Goal: Information Seeking & Learning: Understand process/instructions

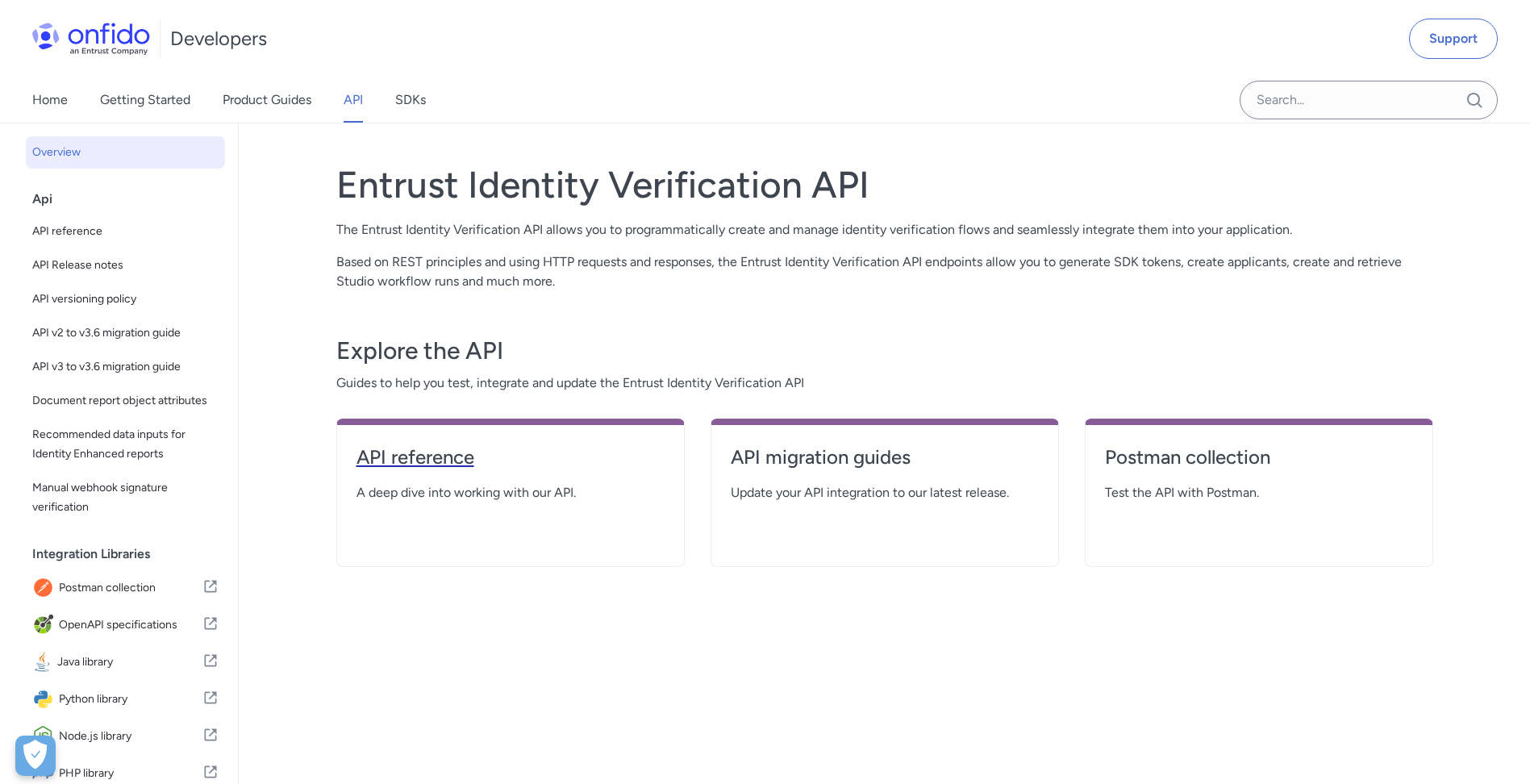
click at [420, 476] on link "API reference" at bounding box center [511, 464] width 308 height 38
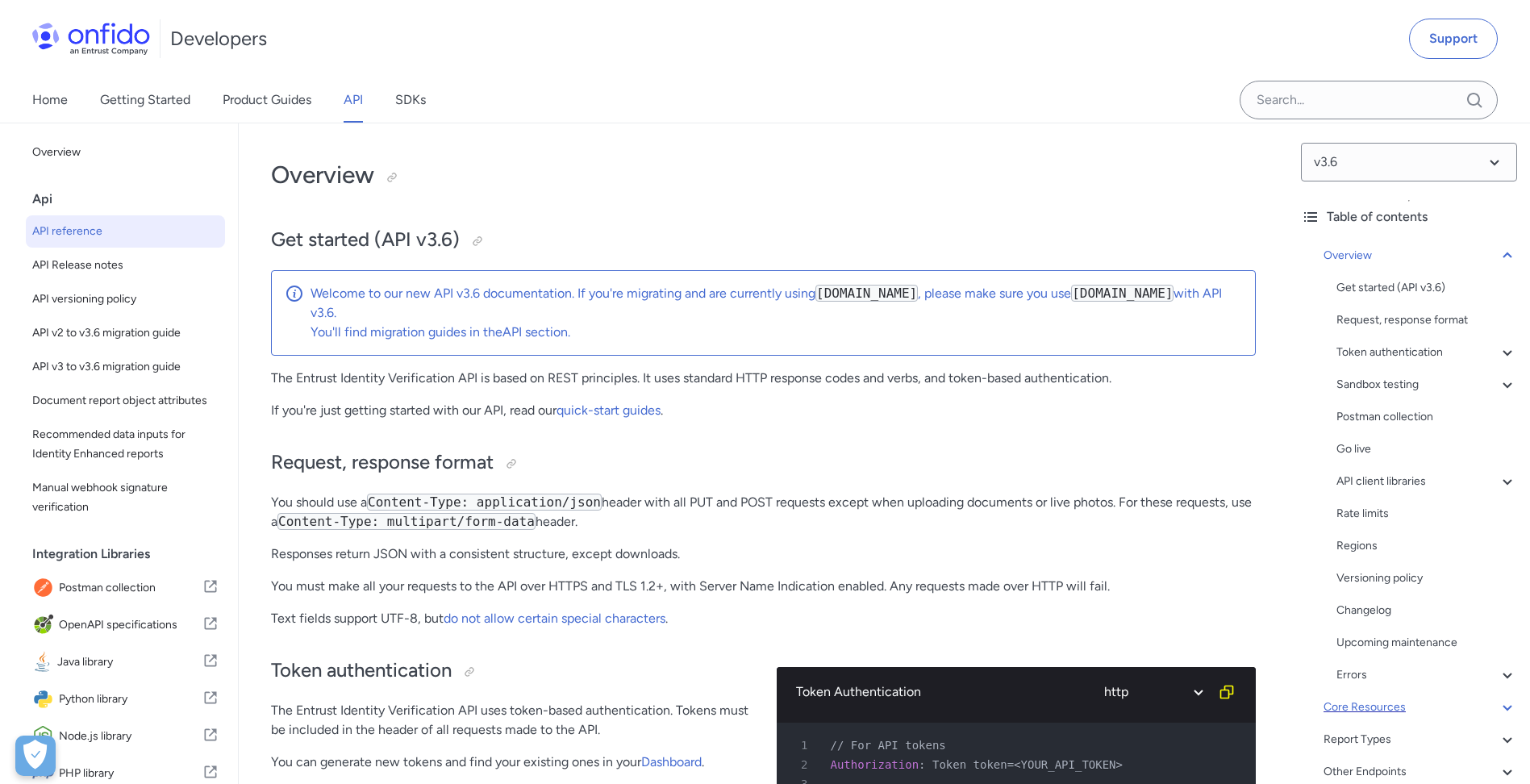
click at [1366, 697] on div "Core Resources" at bounding box center [1420, 707] width 193 height 19
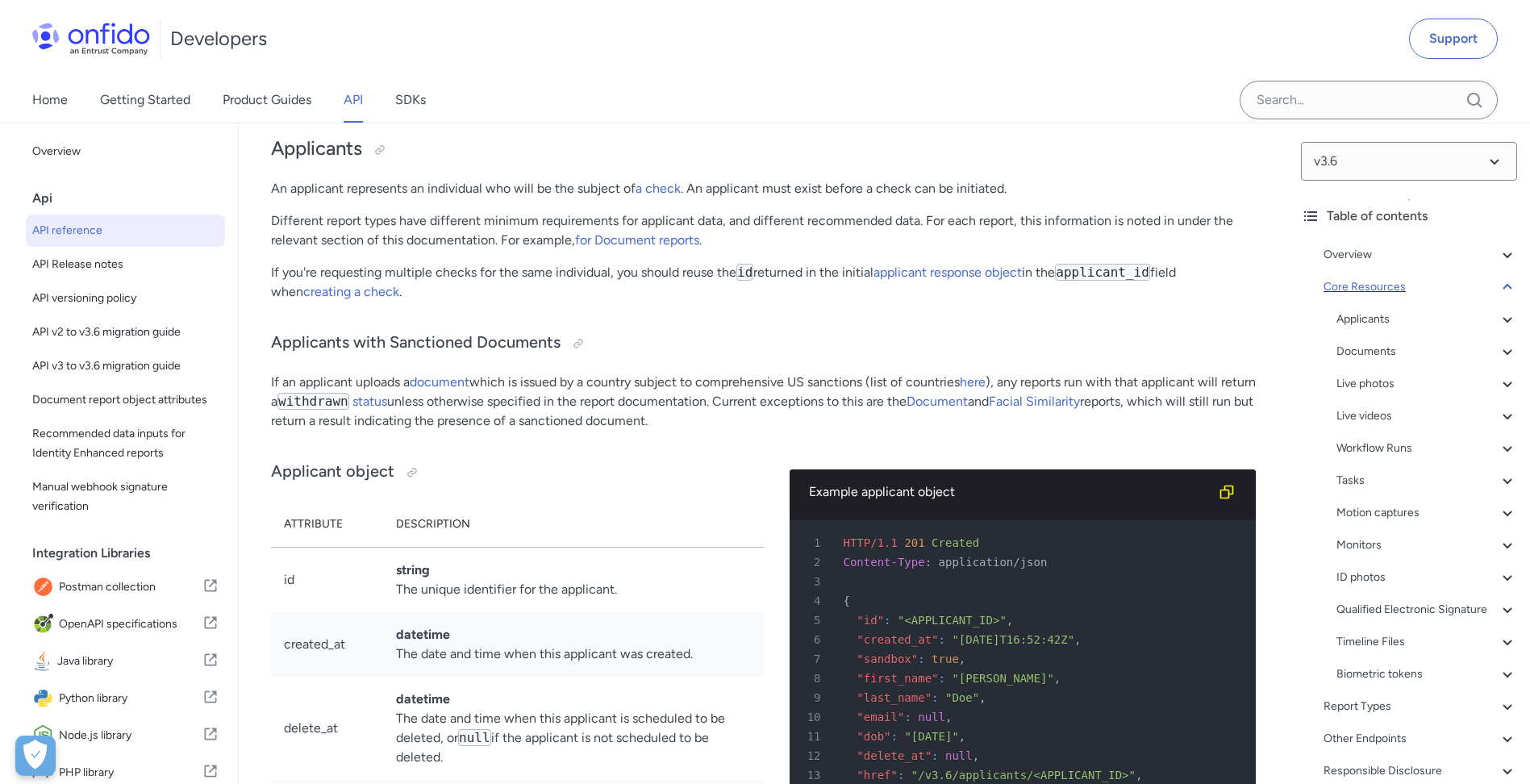
scroll to position [93, 0]
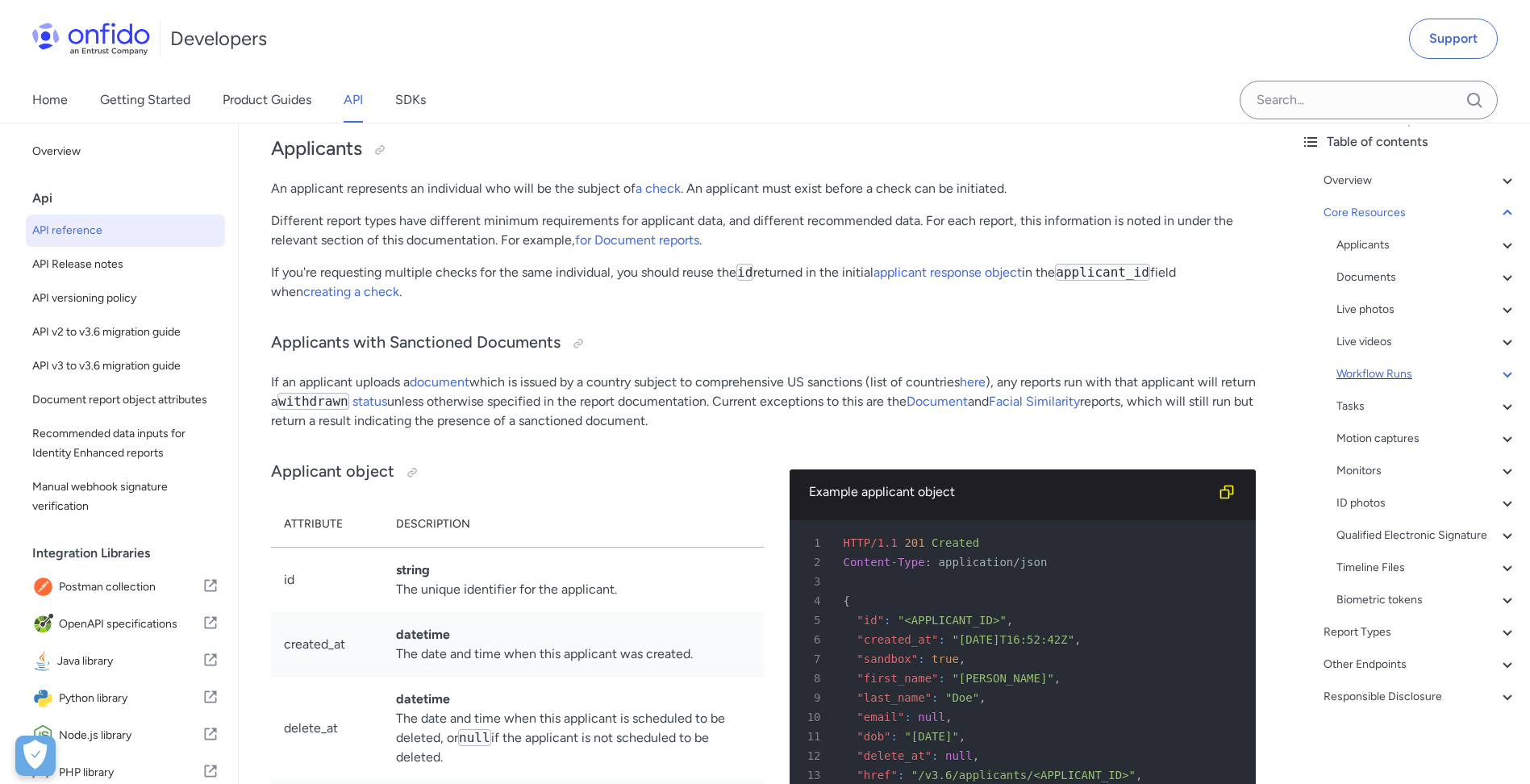
click at [1374, 365] on div "Workflow Runs" at bounding box center [1427, 374] width 181 height 19
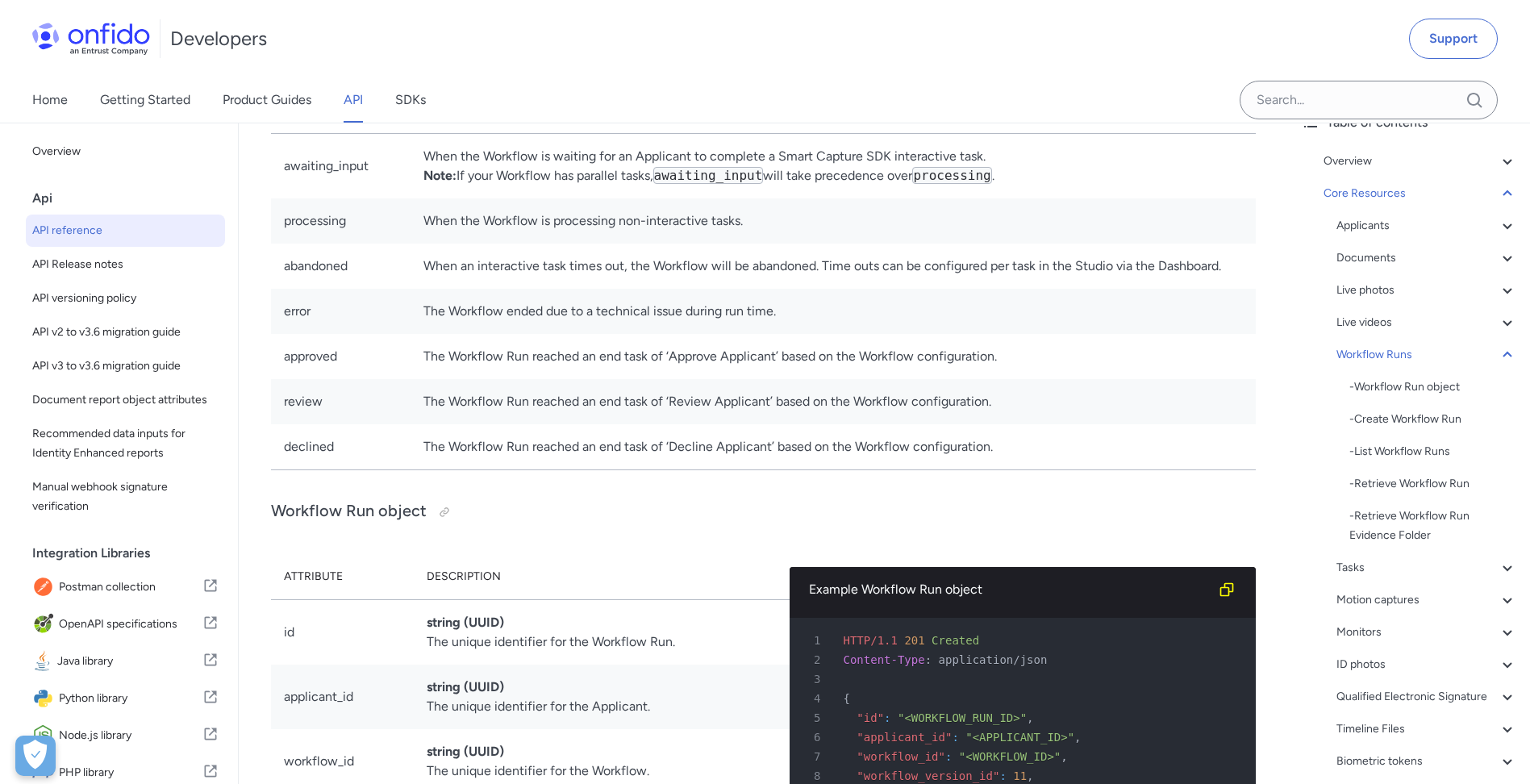
scroll to position [34939, 0]
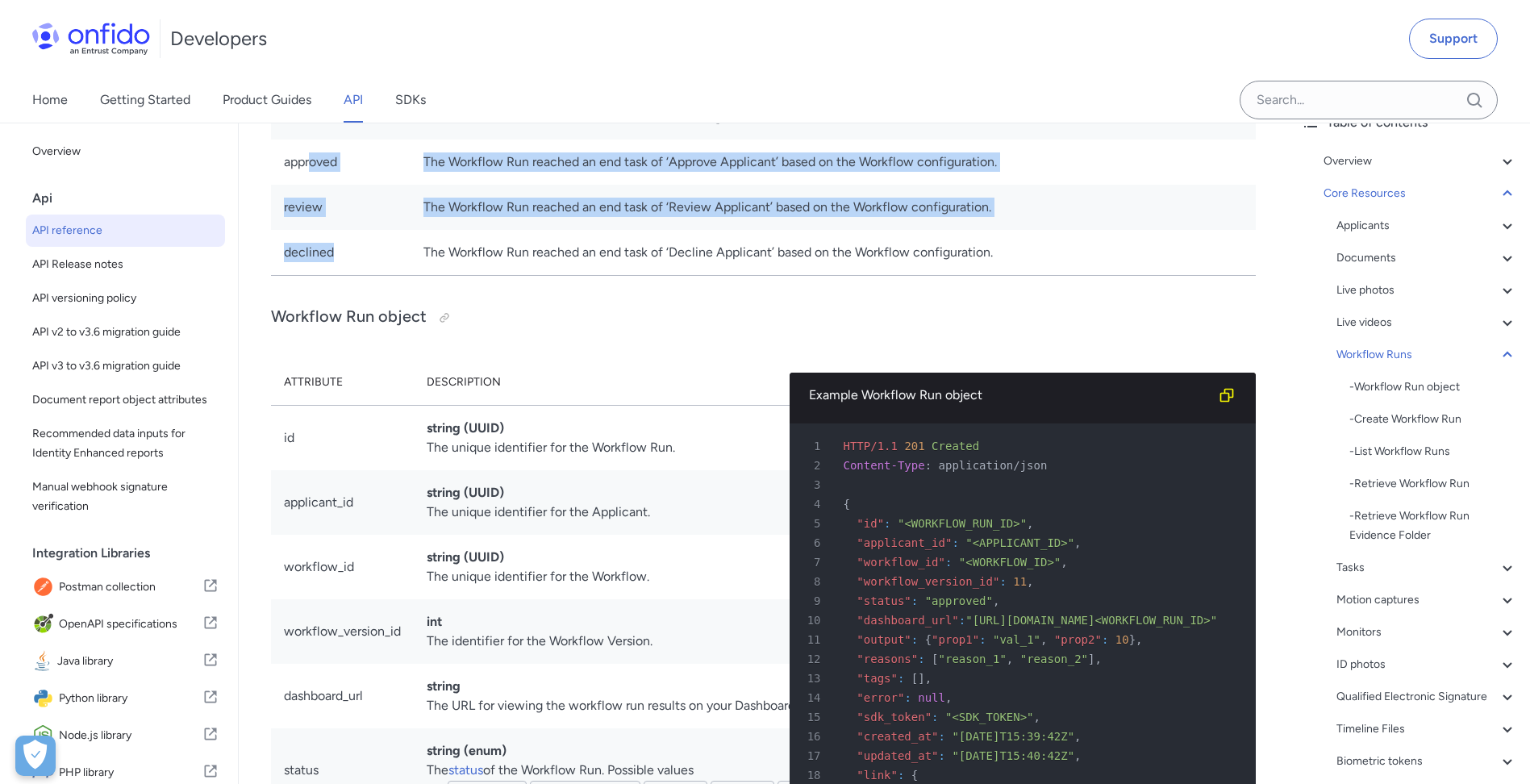
drag, startPoint x: 356, startPoint y: 558, endPoint x: 310, endPoint y: 468, distance: 101.1
click at [310, 276] on tbody "awaiting_input When the Workflow is waiting for an Applicant to complete a Smar…" at bounding box center [764, 108] width 985 height 337
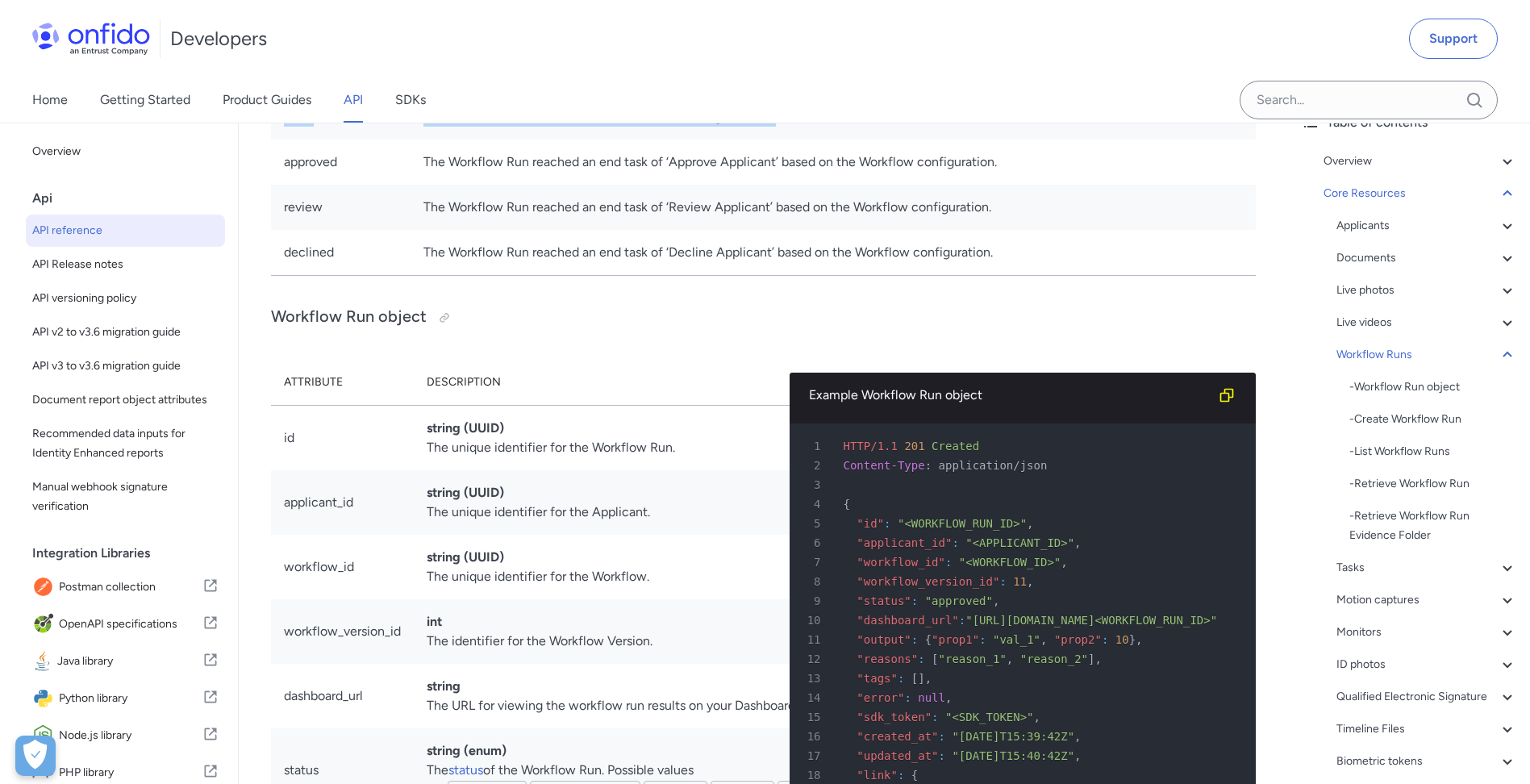
drag, startPoint x: 815, startPoint y: 417, endPoint x: 284, endPoint y: 305, distance: 542.7
click at [284, 276] on tbody "awaiting_input When the Workflow is waiting for an Applicant to complete a Smar…" at bounding box center [764, 108] width 985 height 337
click at [373, 49] on td "processing" at bounding box center [341, 26] width 140 height 45
click at [755, 49] on td "When the Workflow is processing non-interactive tasks." at bounding box center [833, 26] width 846 height 45
drag, startPoint x: 758, startPoint y: 326, endPoint x: 279, endPoint y: 334, distance: 479.1
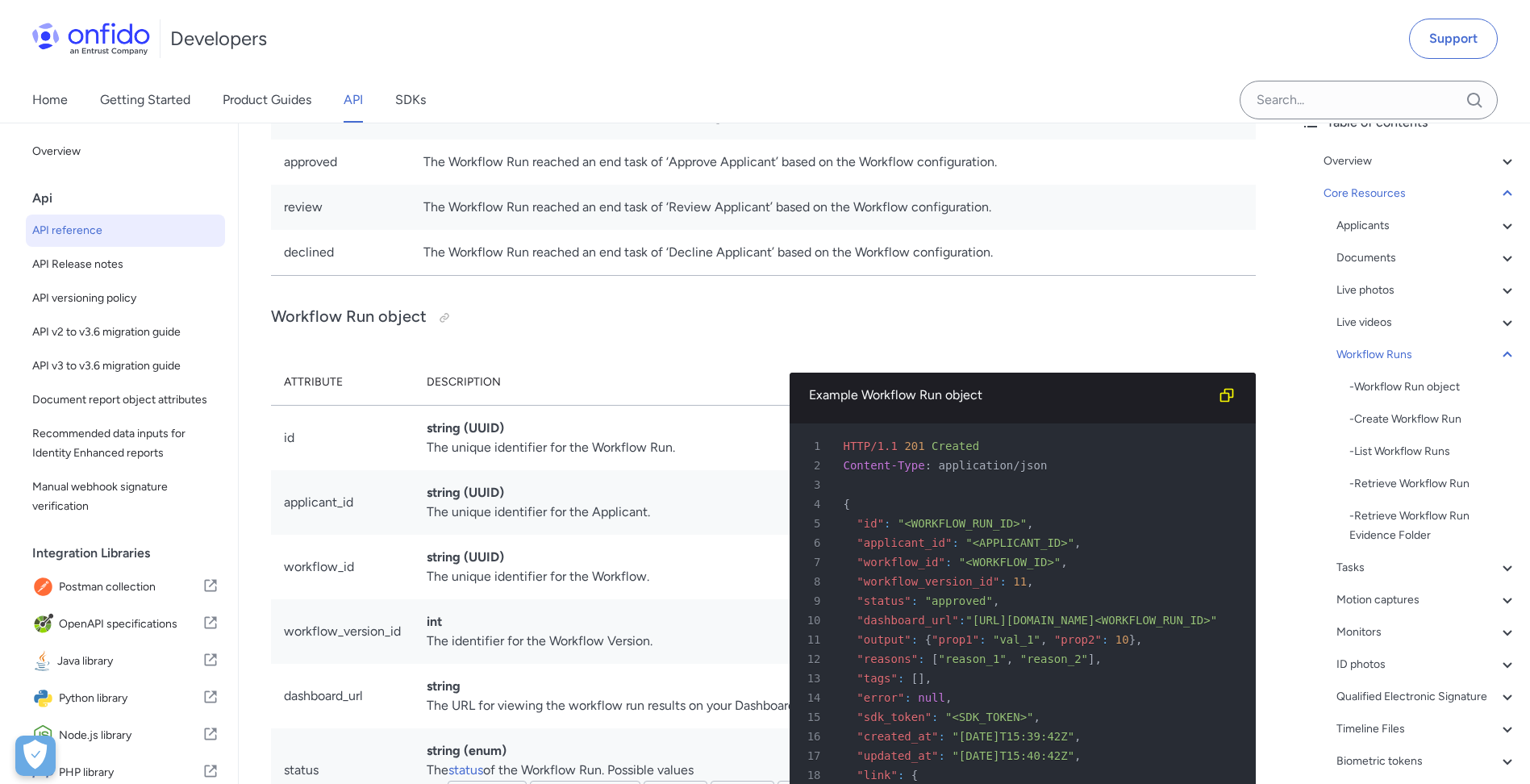
click at [279, 49] on tr "processing When the Workflow is processing non-interactive tasks." at bounding box center [764, 26] width 985 height 45
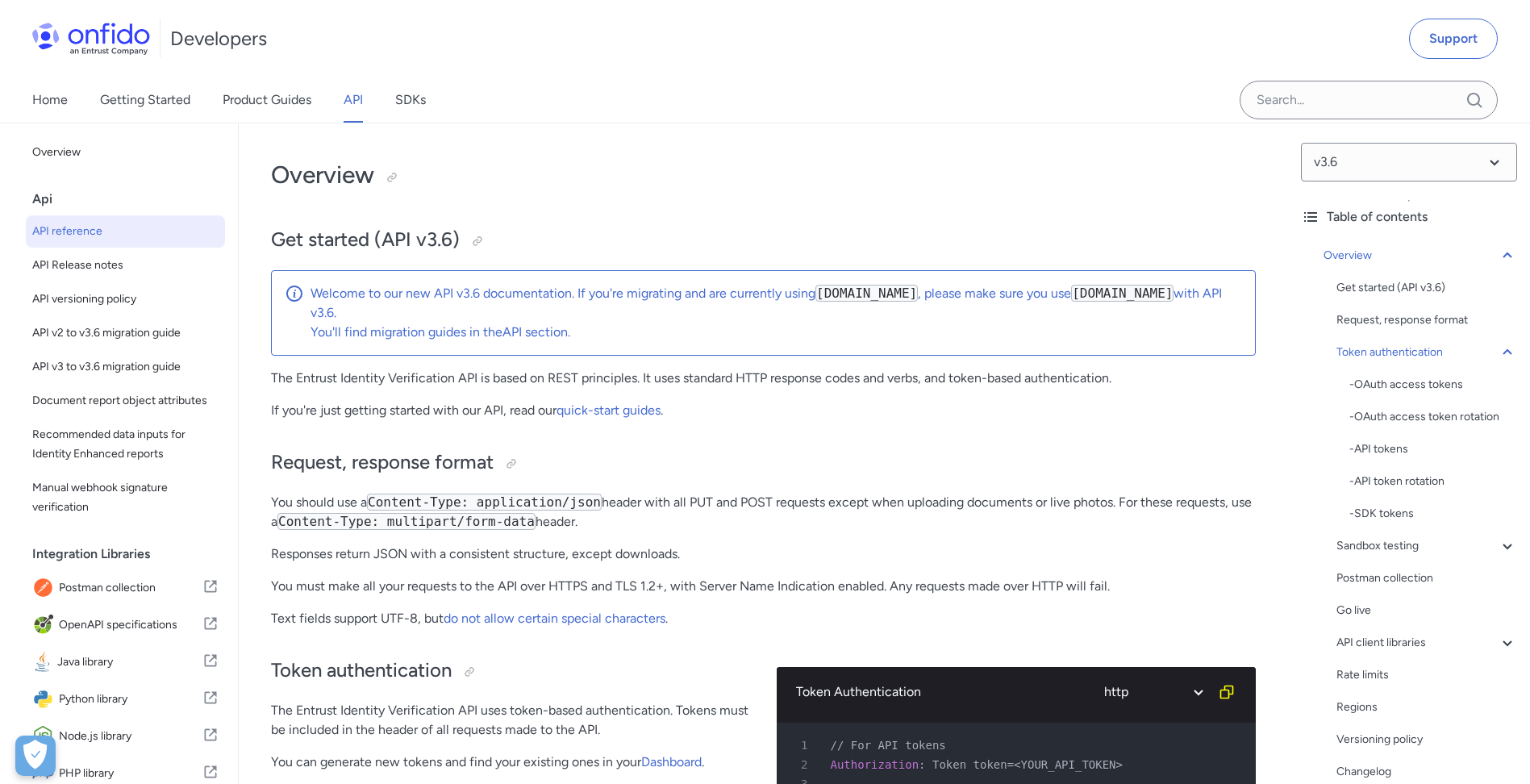
scroll to position [120865, 0]
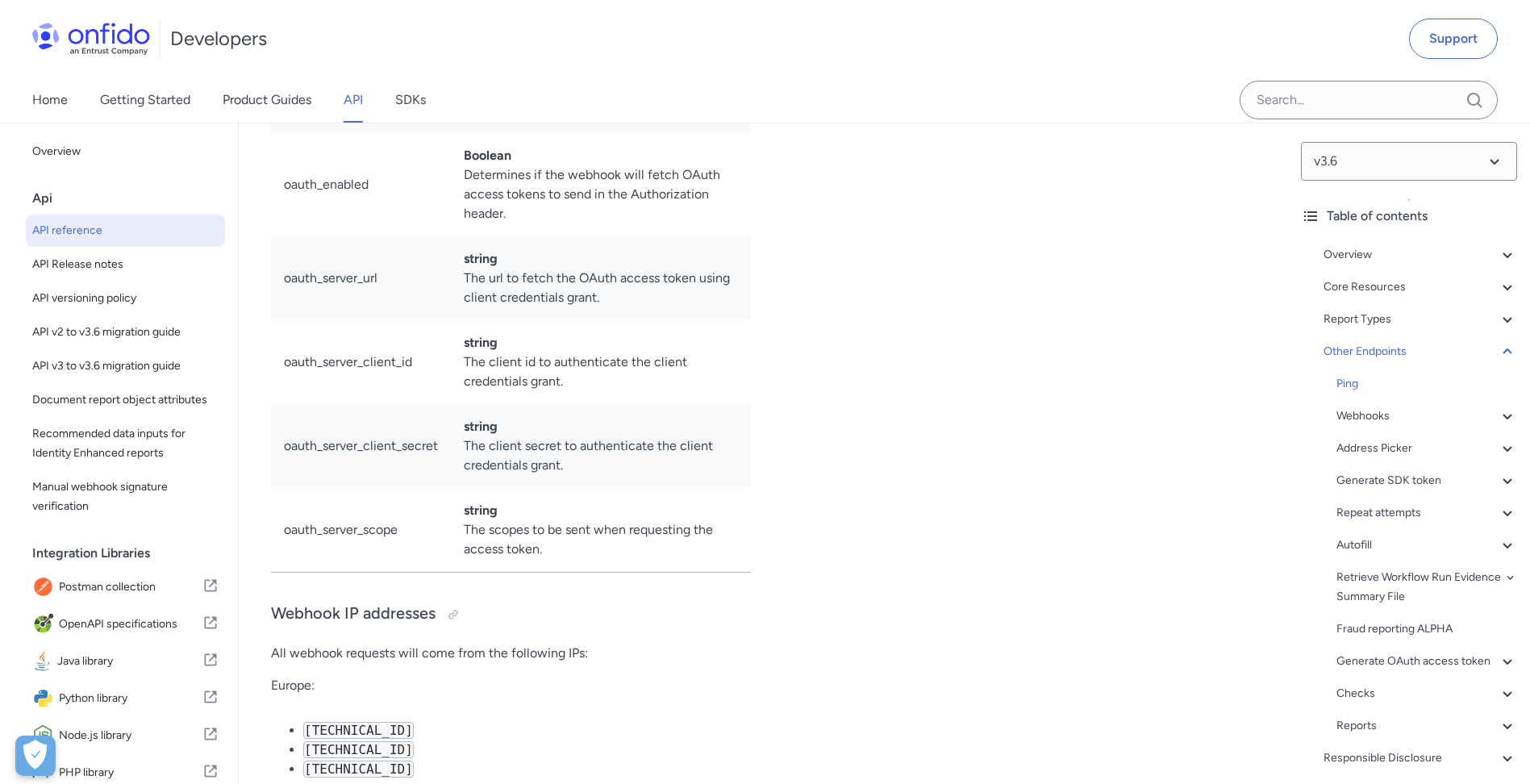
drag, startPoint x: 278, startPoint y: 512, endPoint x: 522, endPoint y: 660, distance: 285.4
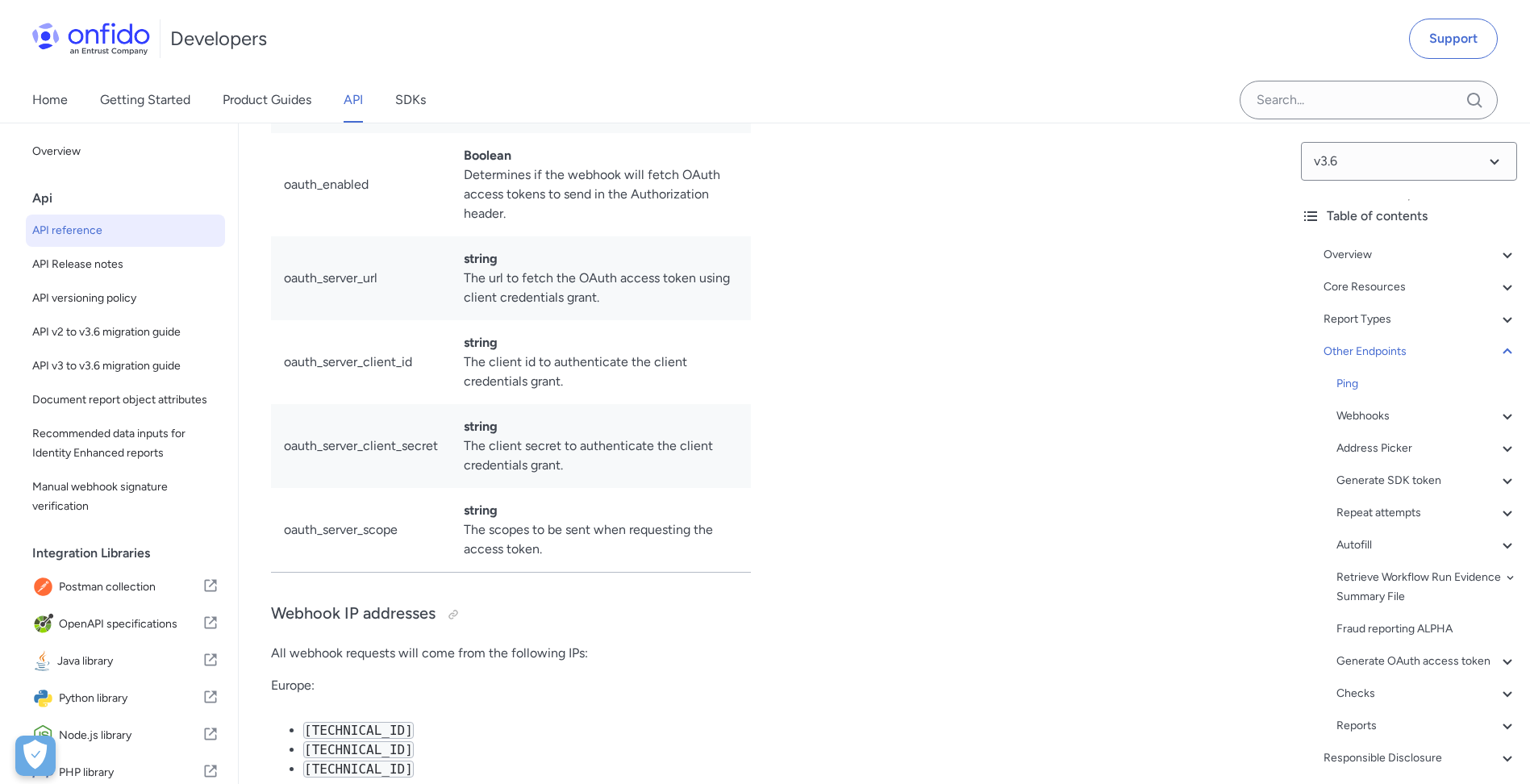
drag, startPoint x: 498, startPoint y: 658, endPoint x: 515, endPoint y: 620, distance: 41.6
drag, startPoint x: 515, startPoint y: 620, endPoint x: 442, endPoint y: 591, distance: 78.5
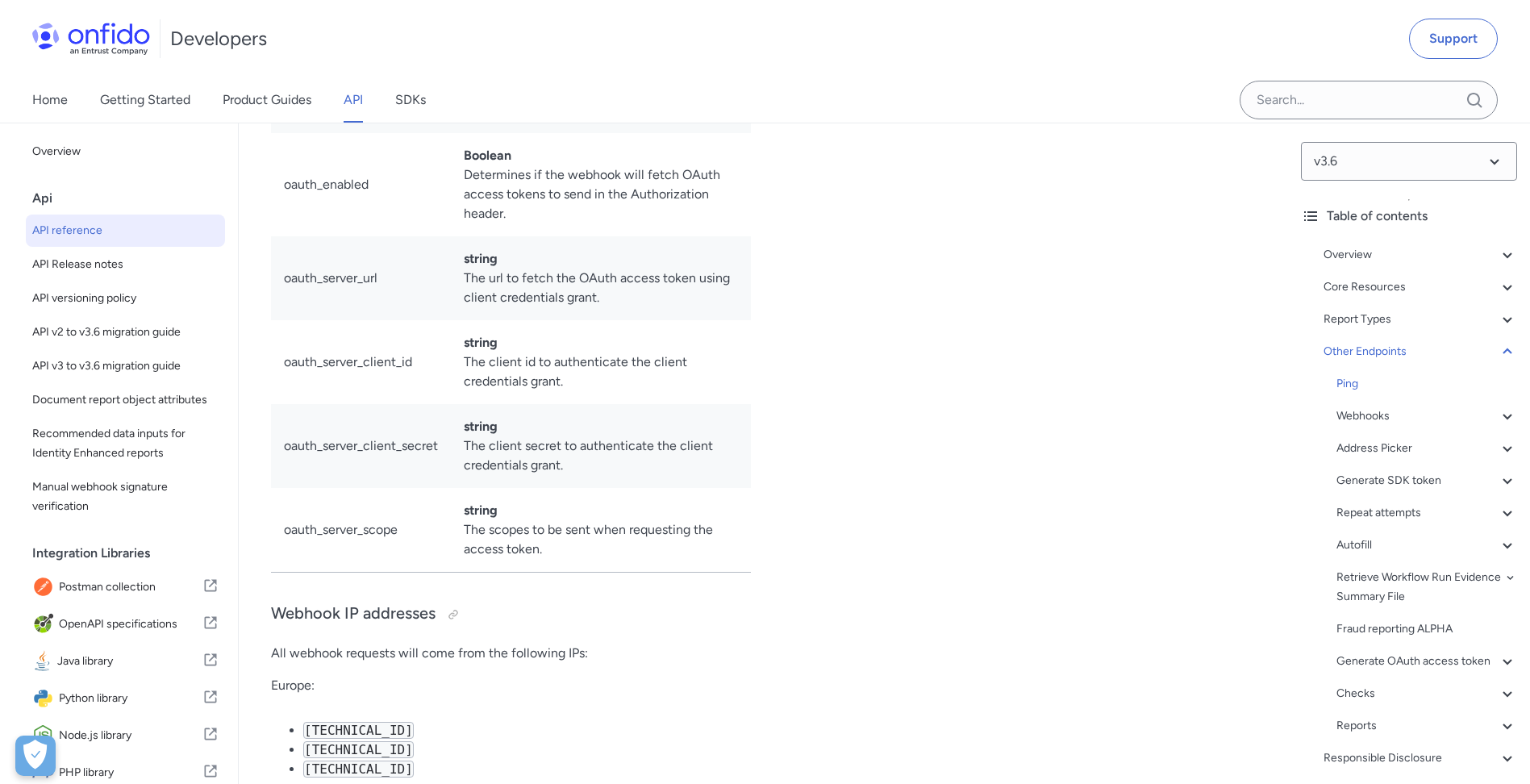
drag, startPoint x: 398, startPoint y: 544, endPoint x: 506, endPoint y: 543, distance: 108.0
drag, startPoint x: 506, startPoint y: 556, endPoint x: 508, endPoint y: 564, distance: 8.2
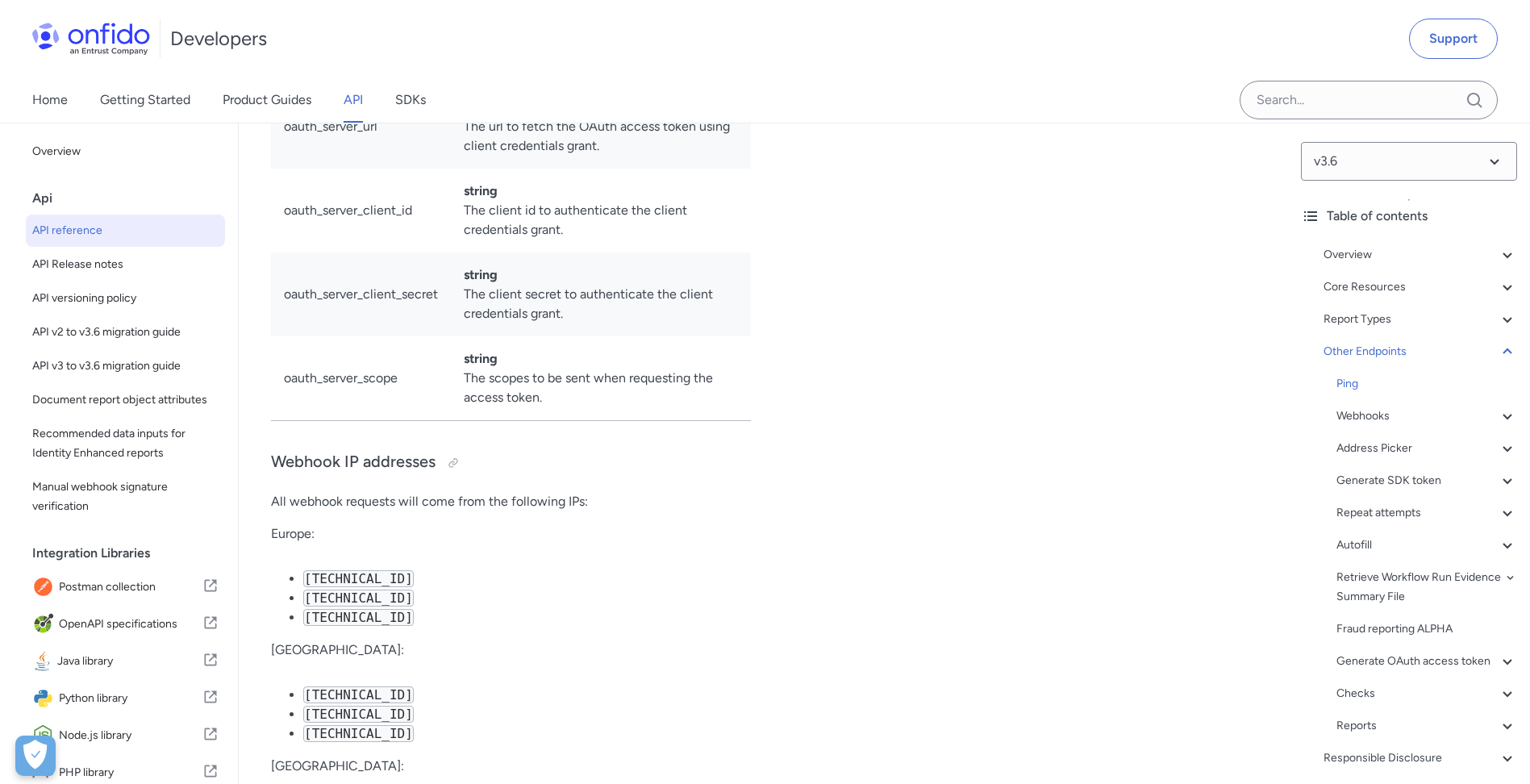
scroll to position [121052, 0]
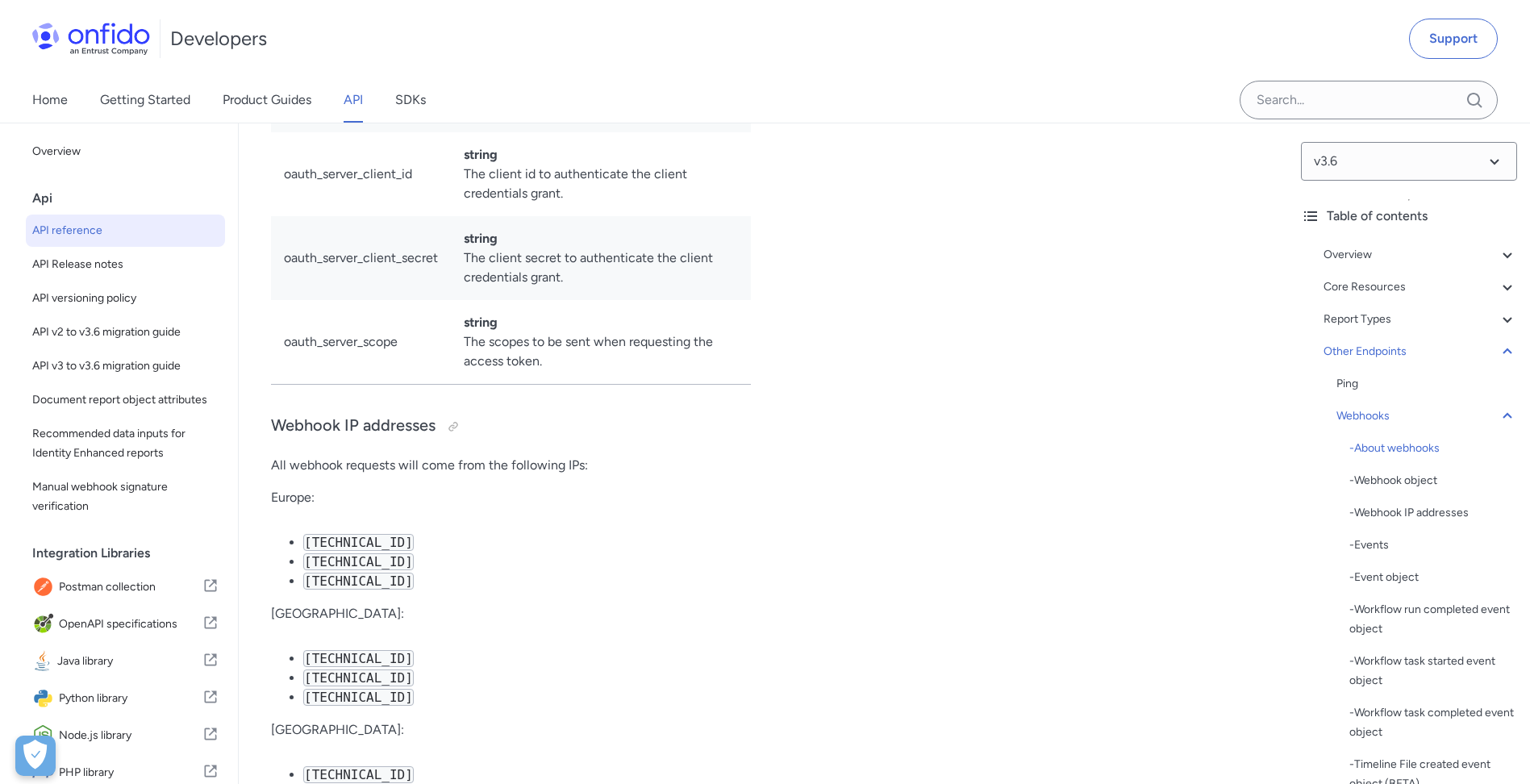
drag, startPoint x: 1120, startPoint y: 504, endPoint x: 261, endPoint y: 270, distance: 890.3
drag, startPoint x: 273, startPoint y: 291, endPoint x: 1205, endPoint y: 504, distance: 956.0
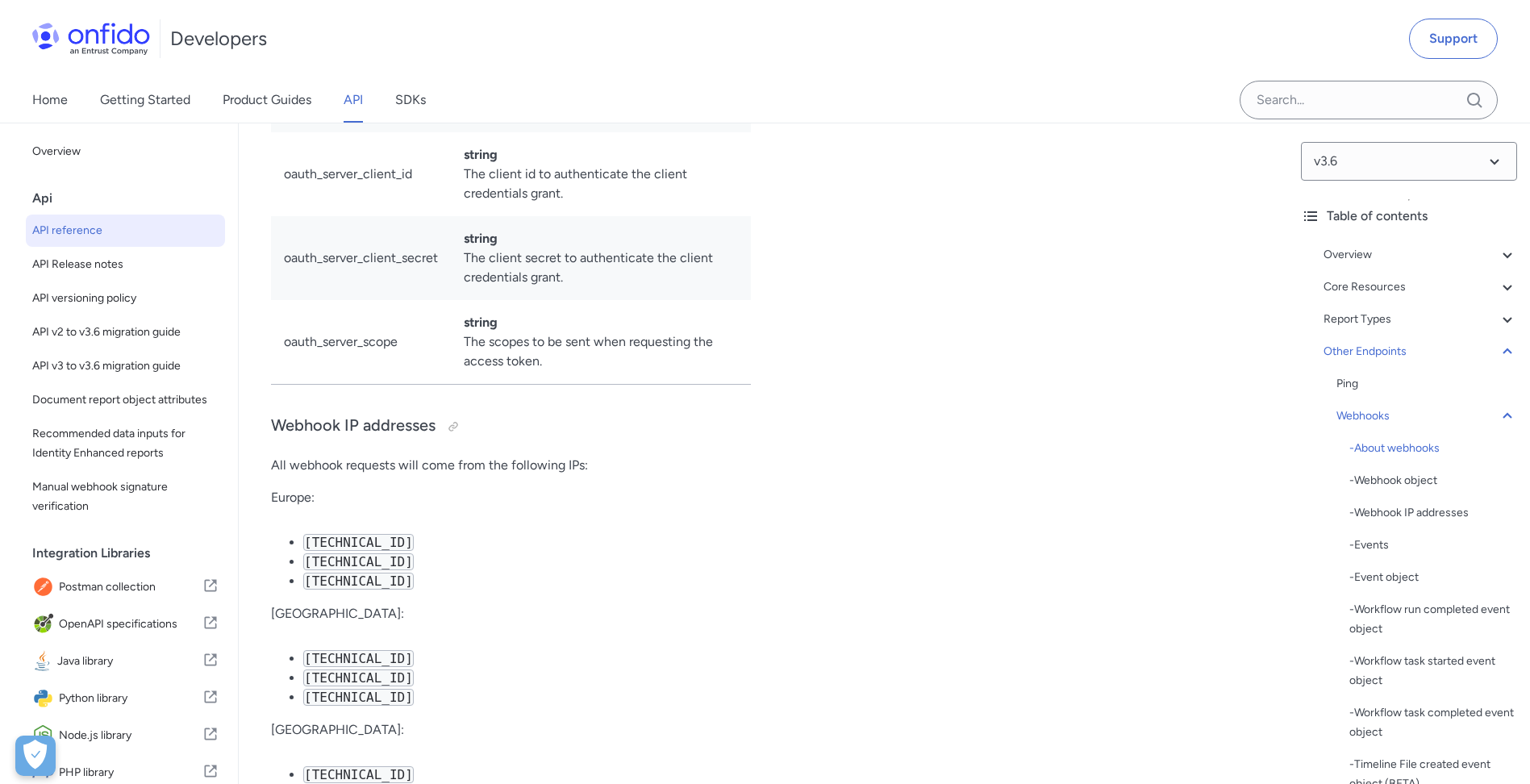
drag, startPoint x: 1127, startPoint y: 508, endPoint x: 314, endPoint y: 423, distance: 817.4
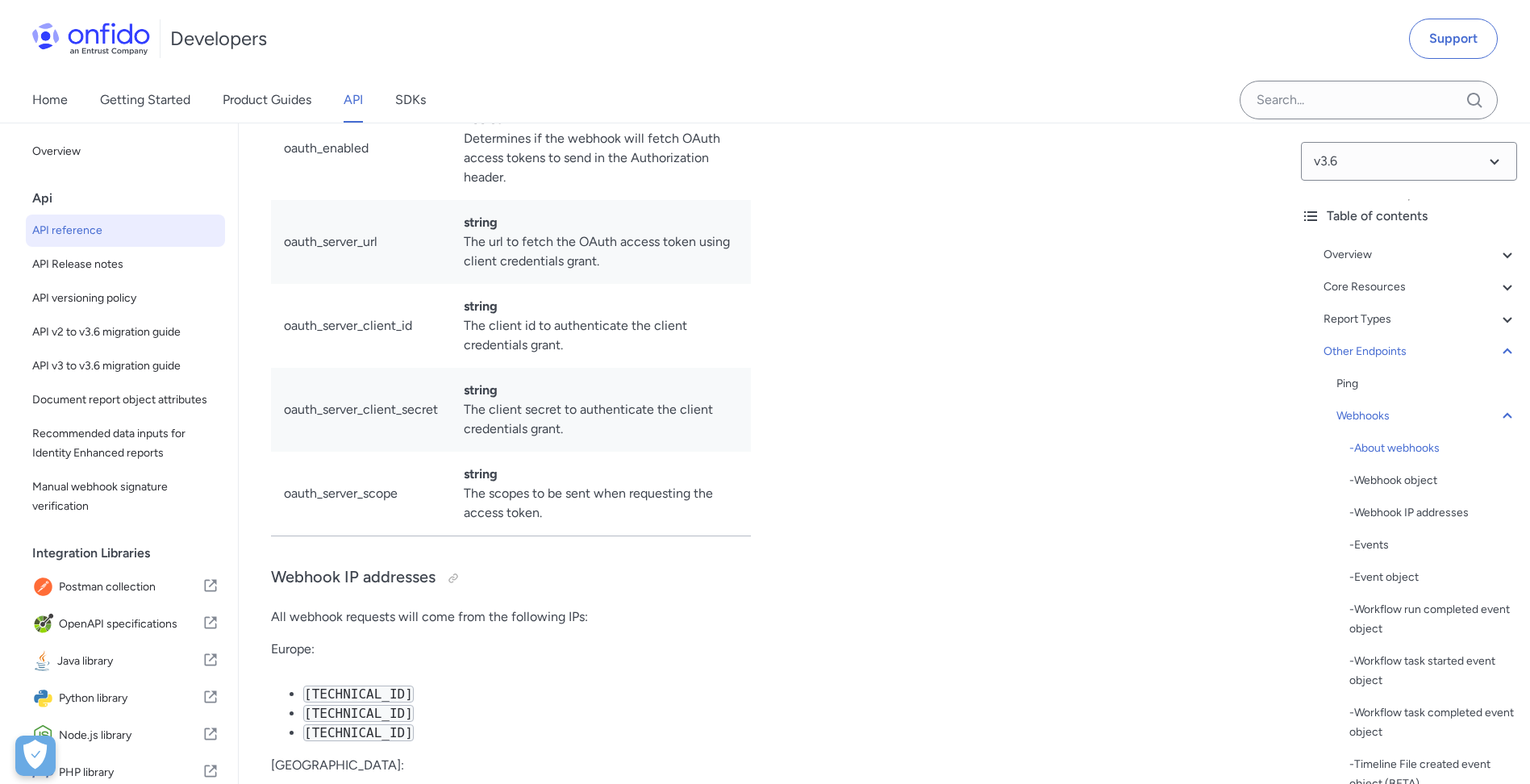
scroll to position [120865, 0]
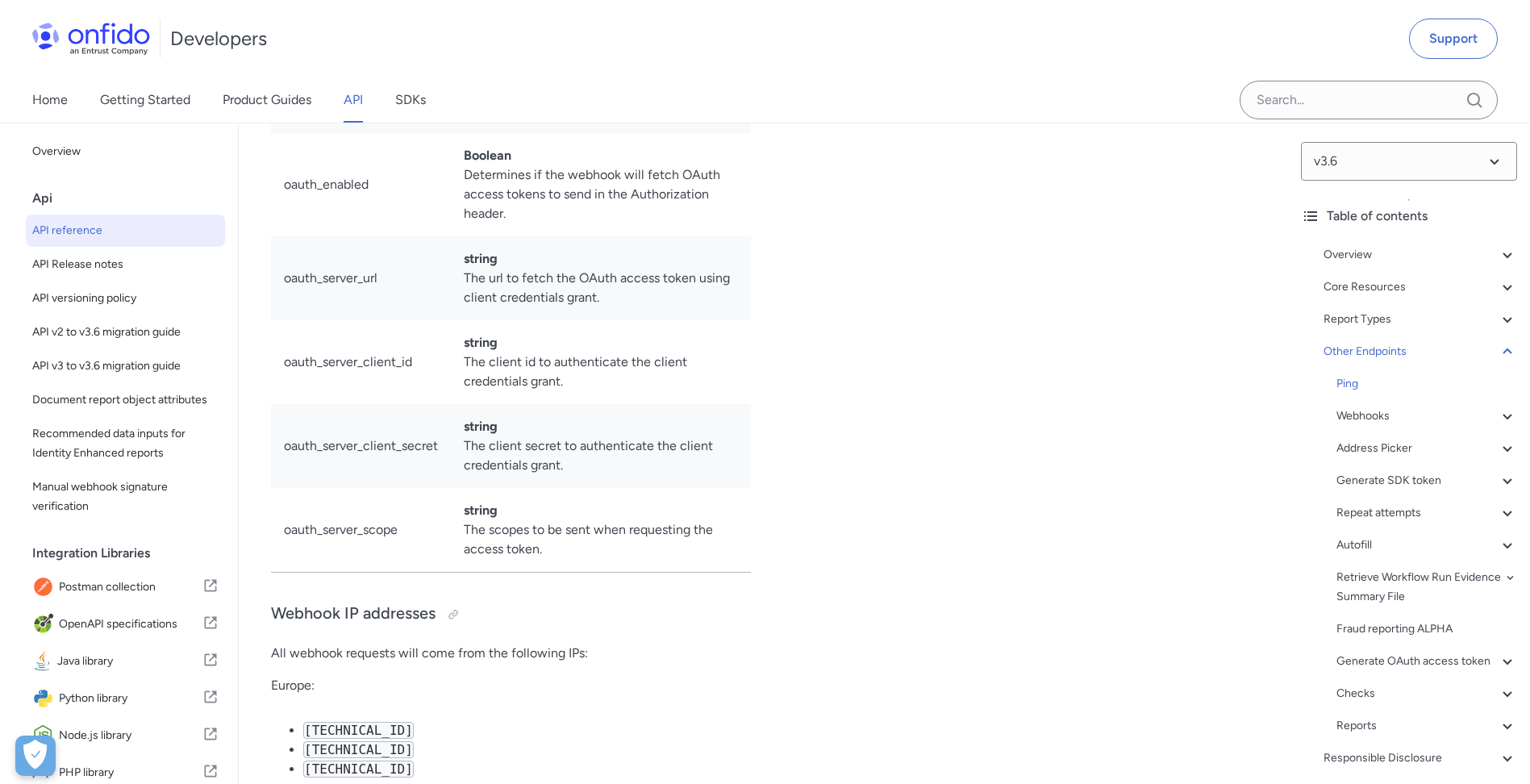
drag, startPoint x: 866, startPoint y: 518, endPoint x: 888, endPoint y: 520, distance: 22.1
drag, startPoint x: 1054, startPoint y: 520, endPoint x: 829, endPoint y: 513, distance: 225.1
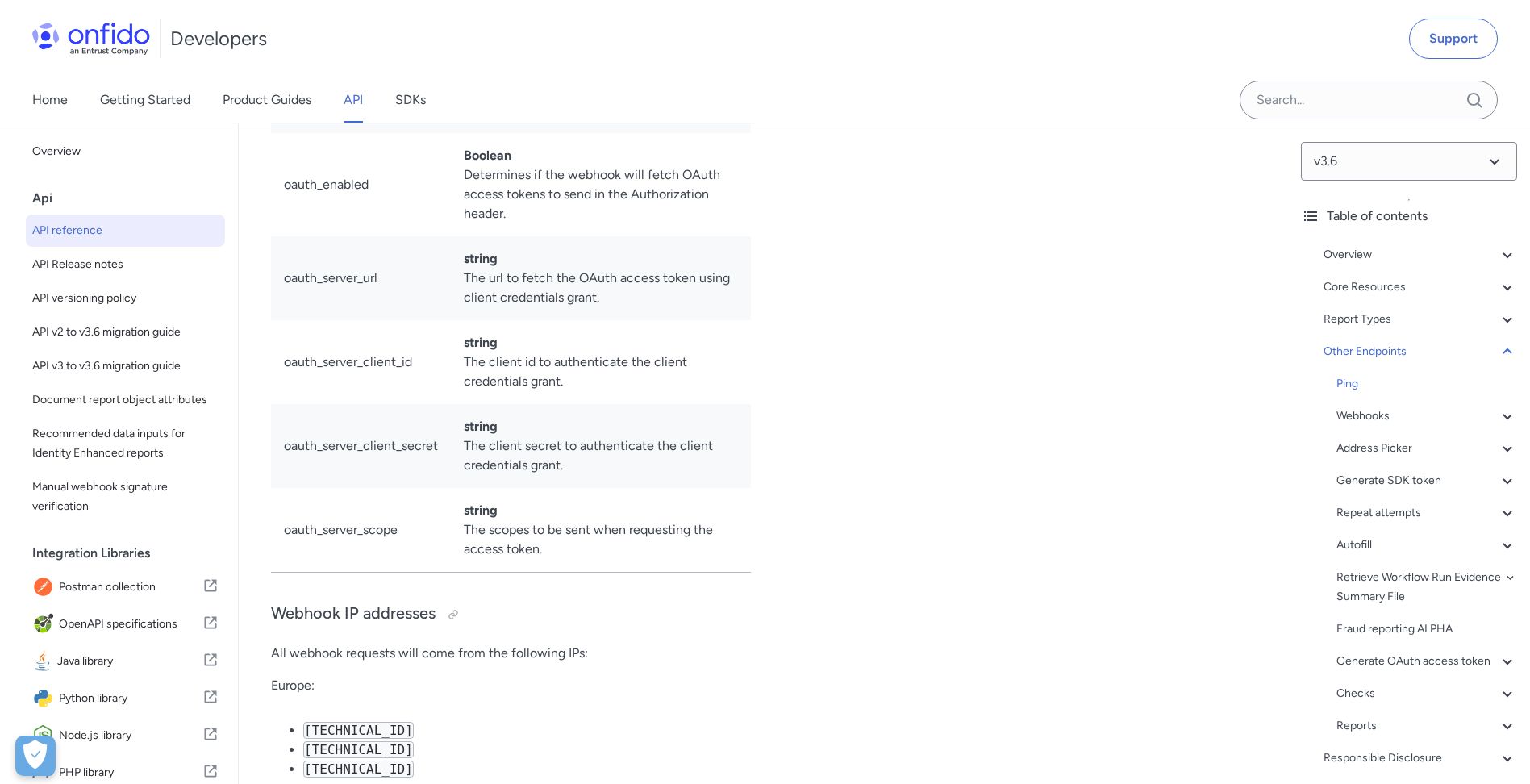
drag, startPoint x: 810, startPoint y: 518, endPoint x: 1052, endPoint y: 516, distance: 242.0
drag, startPoint x: 1052, startPoint y: 517, endPoint x: 857, endPoint y: 521, distance: 195.0
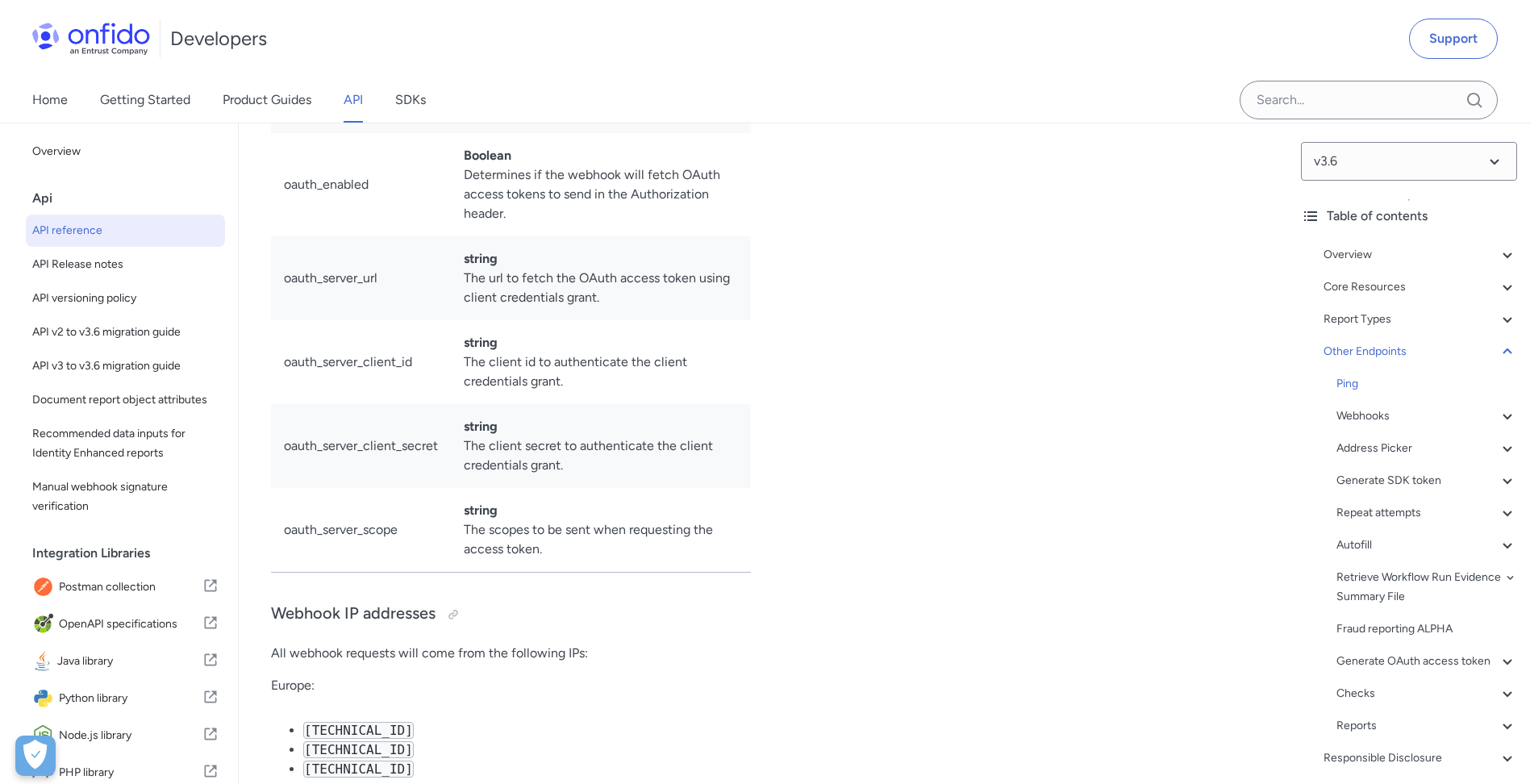
drag, startPoint x: 293, startPoint y: 489, endPoint x: 275, endPoint y: 473, distance: 24.1
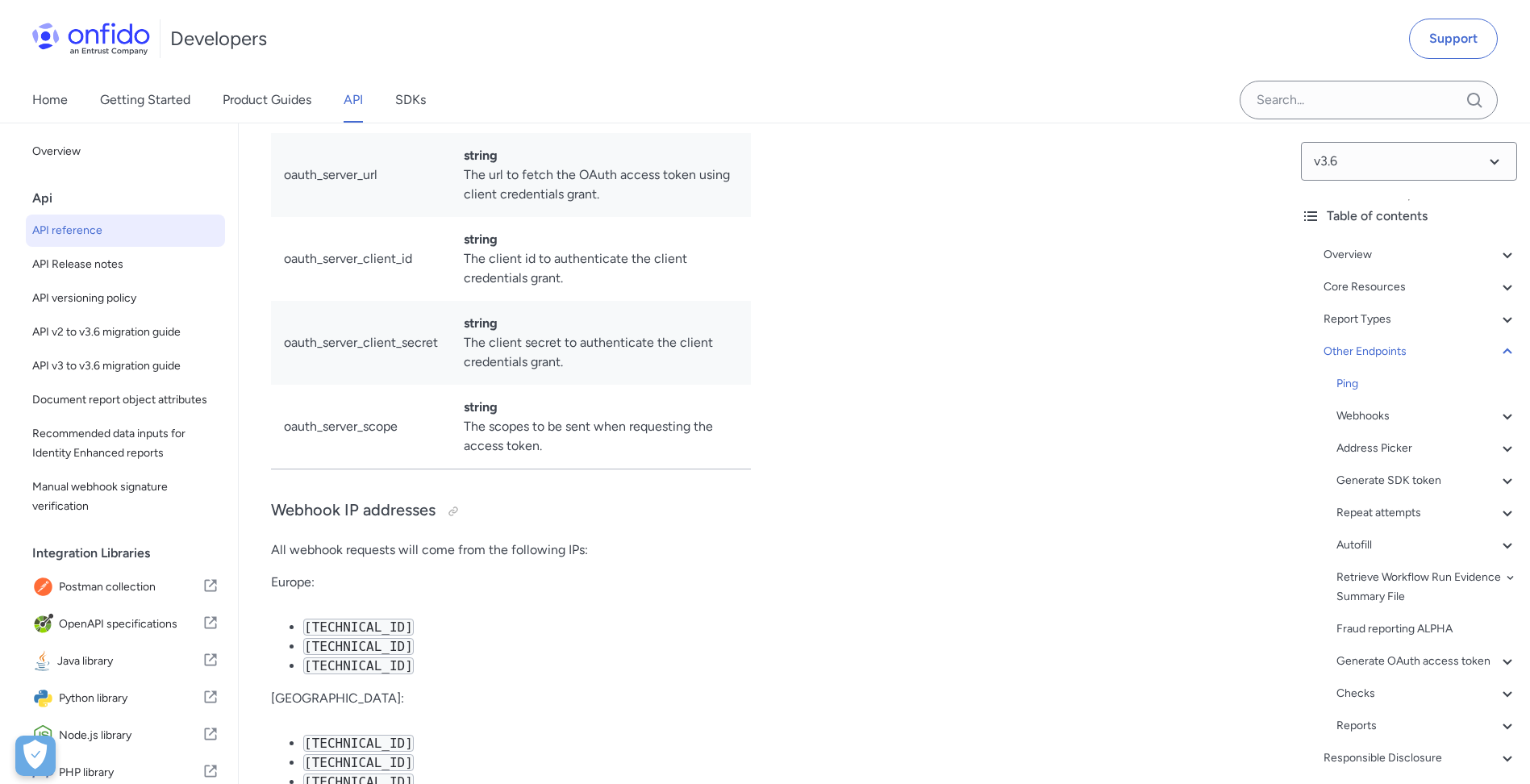
scroll to position [121052, 0]
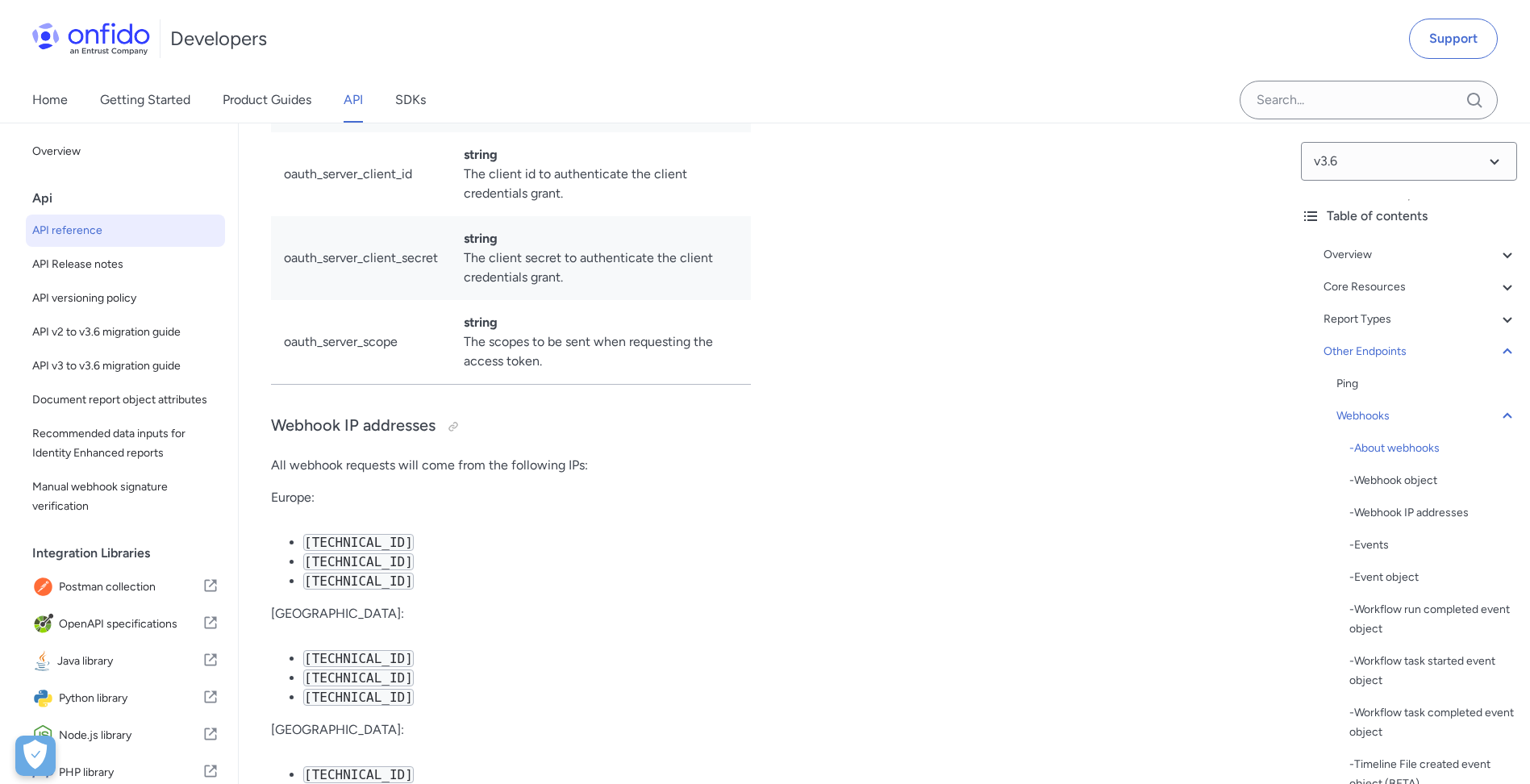
drag, startPoint x: 277, startPoint y: 482, endPoint x: 1135, endPoint y: 495, distance: 858.1
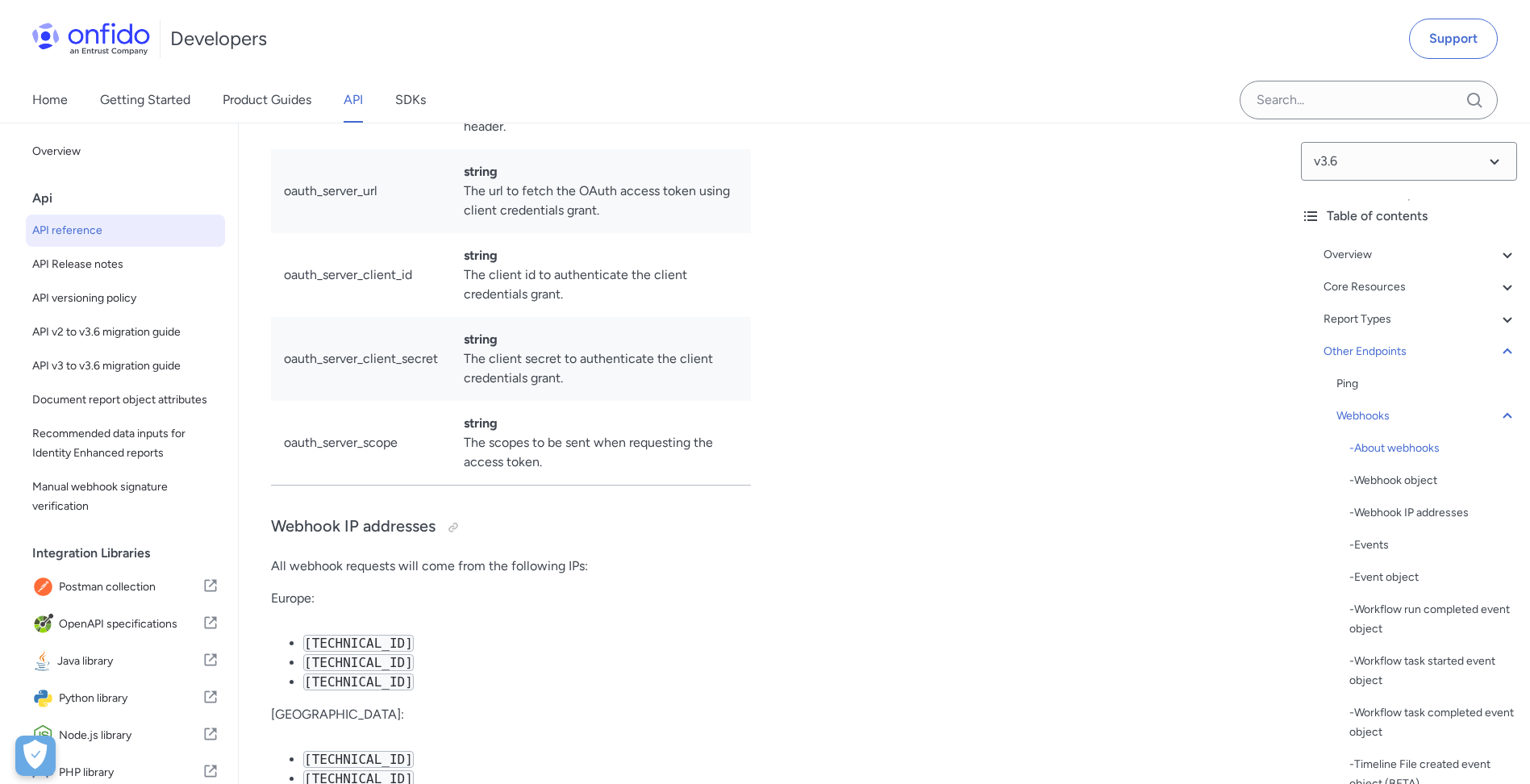
scroll to position [120865, 0]
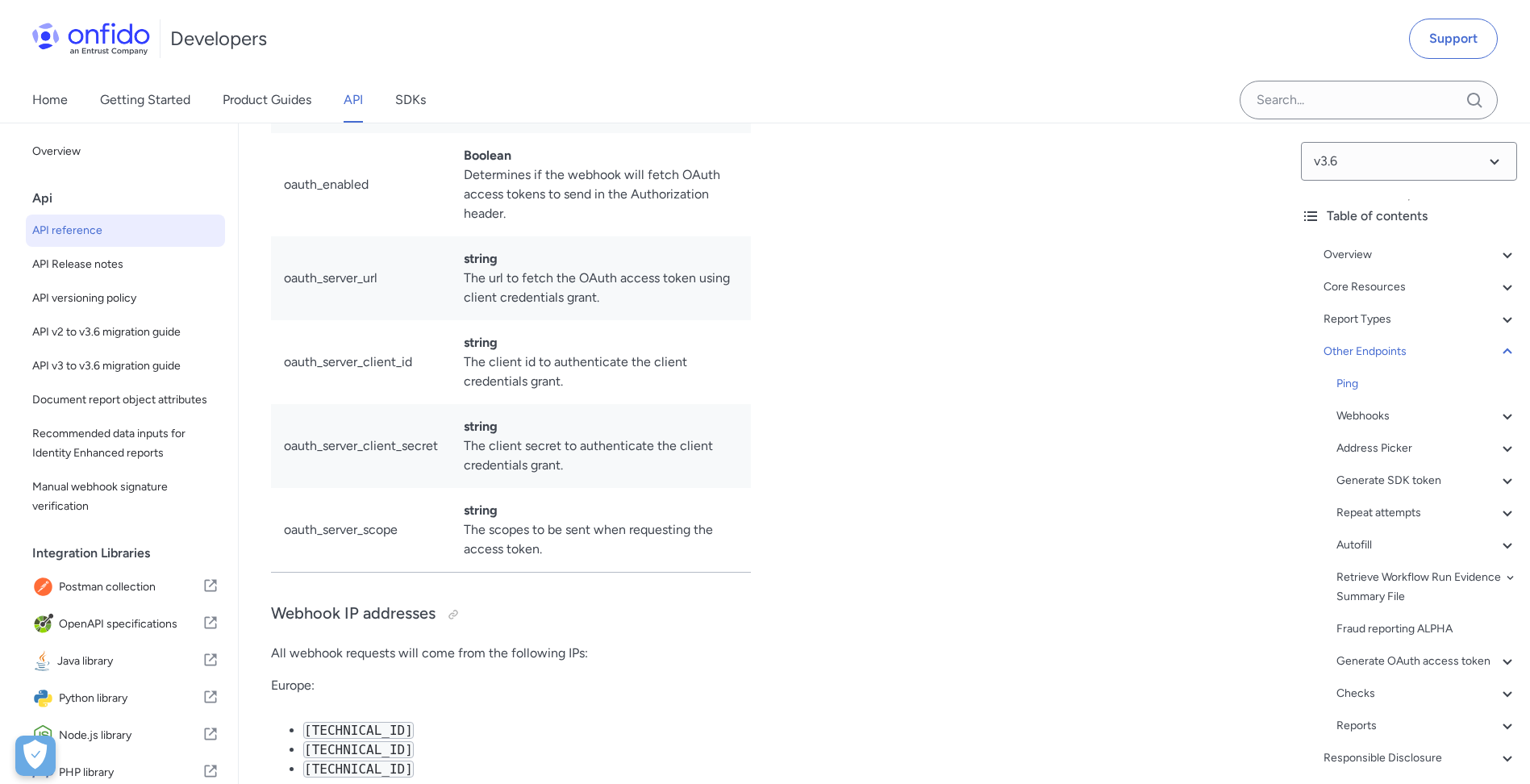
drag, startPoint x: 495, startPoint y: 663, endPoint x: 508, endPoint y: 646, distance: 21.4
drag, startPoint x: 483, startPoint y: 667, endPoint x: 560, endPoint y: 679, distance: 77.9
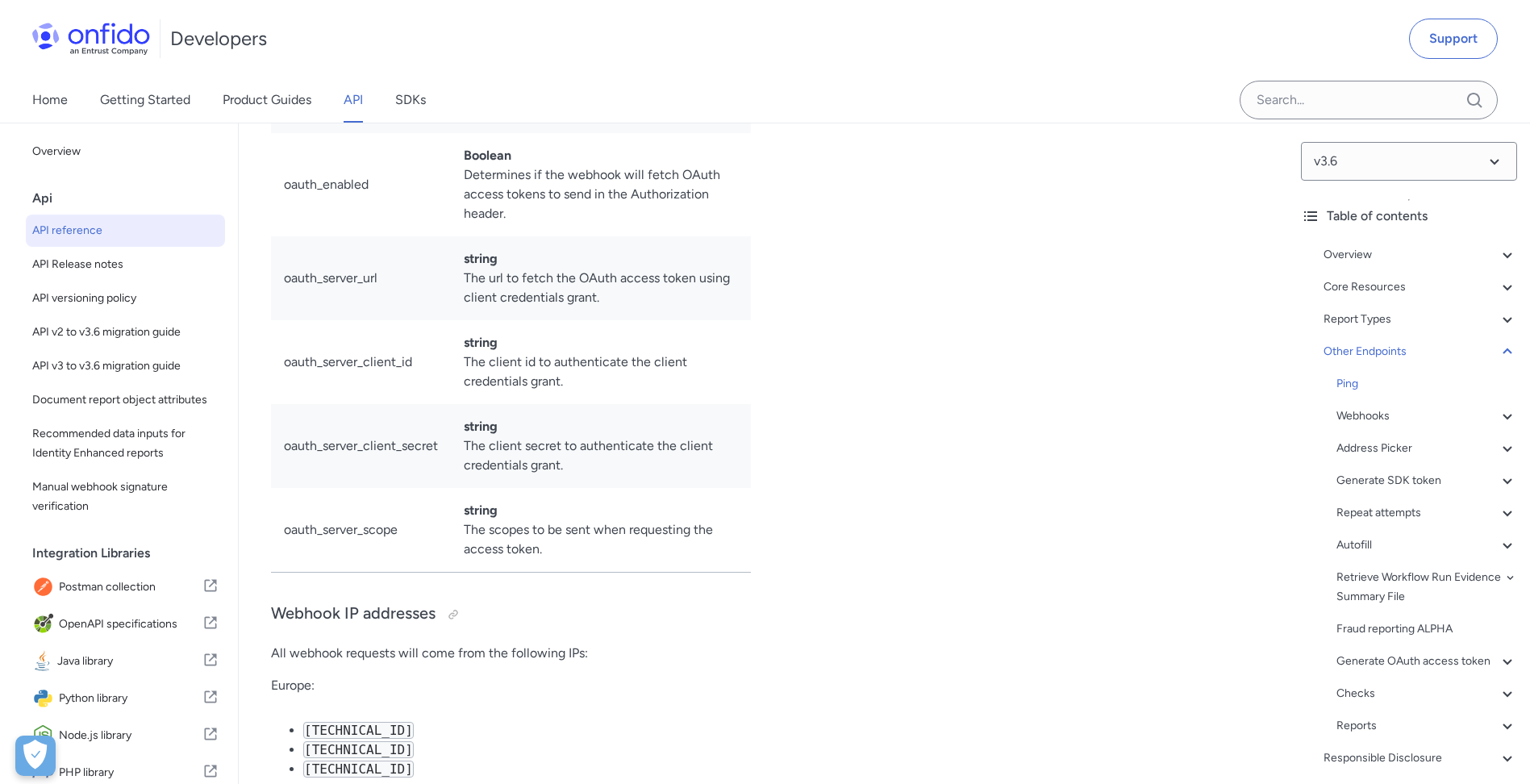
drag, startPoint x: 560, startPoint y: 679, endPoint x: 540, endPoint y: 670, distance: 21.9
drag, startPoint x: 460, startPoint y: 678, endPoint x: 441, endPoint y: 692, distance: 23.6
